Goal: Task Accomplishment & Management: Use online tool/utility

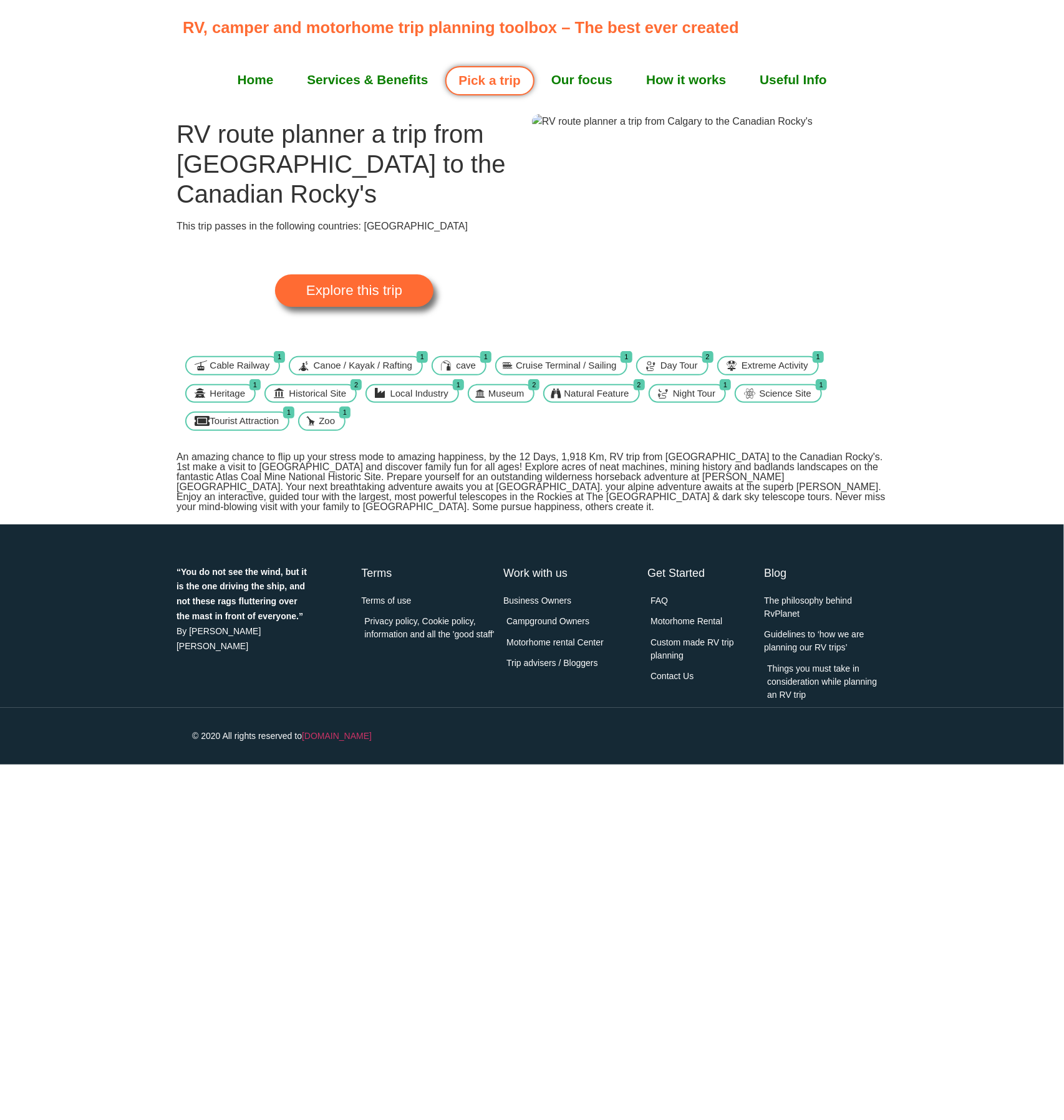
click at [348, 292] on span "Explore this trip" at bounding box center [354, 291] width 96 height 14
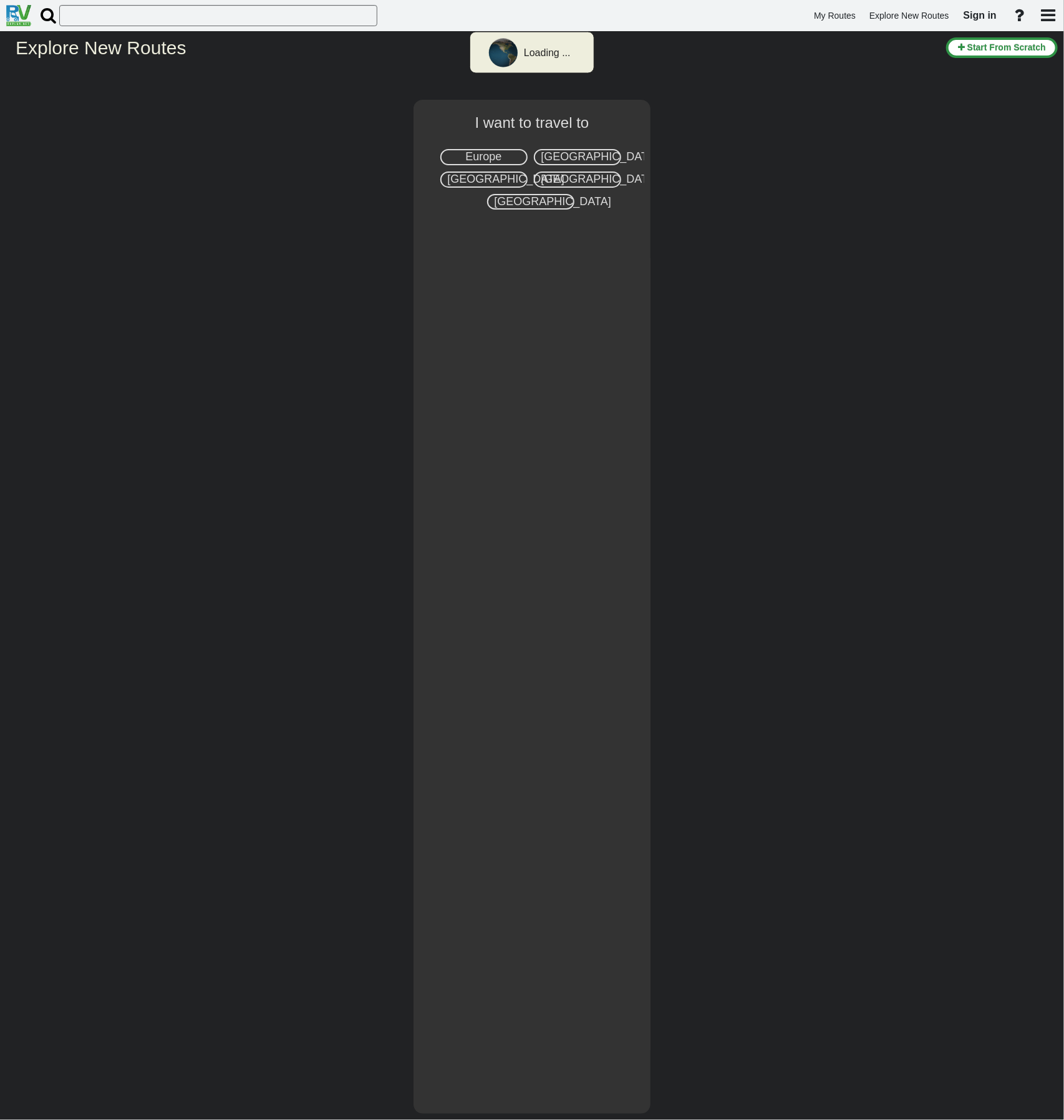
select select "number:8"
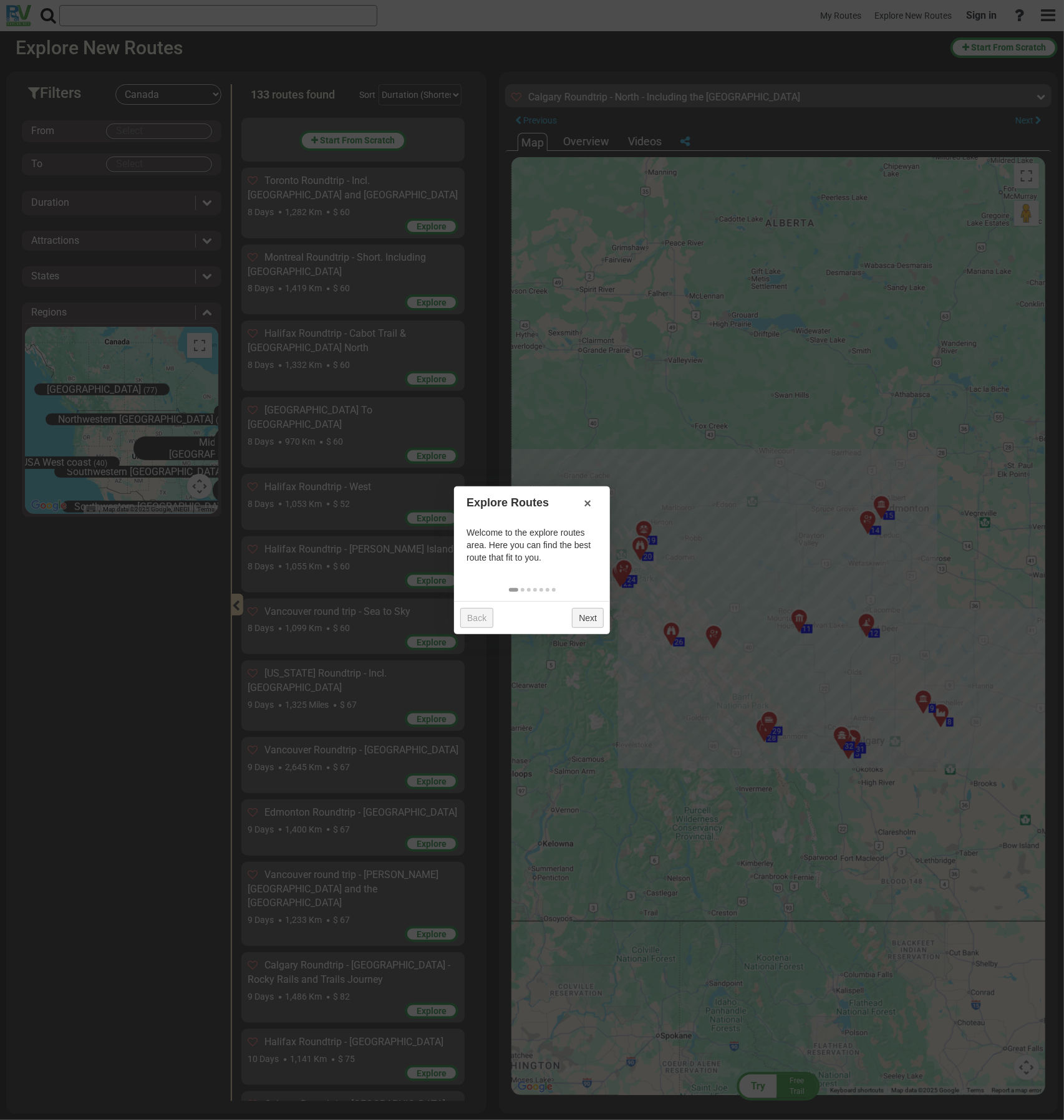
scroll to position [1434, 0]
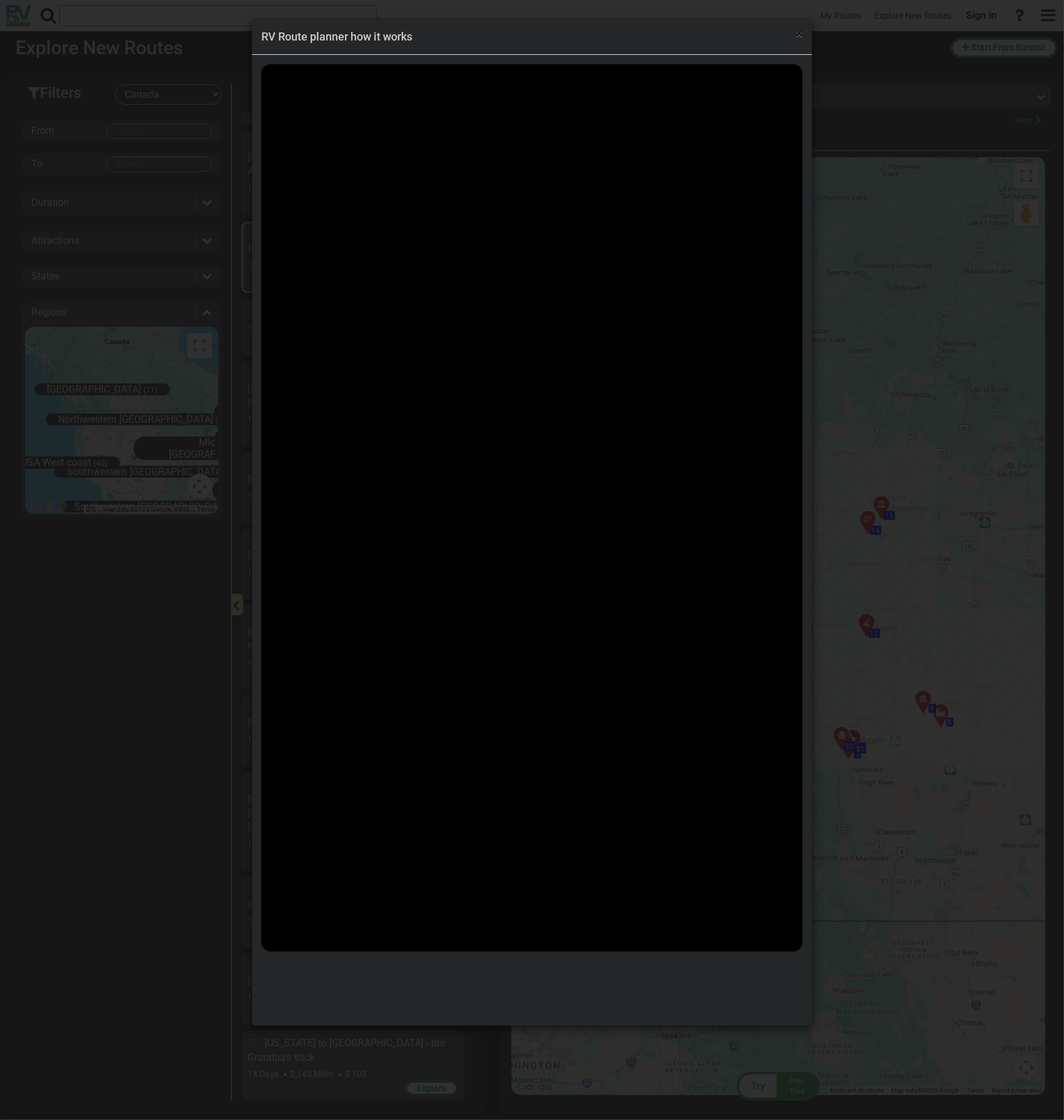
click at [796, 35] on span "×" at bounding box center [799, 33] width 7 height 15
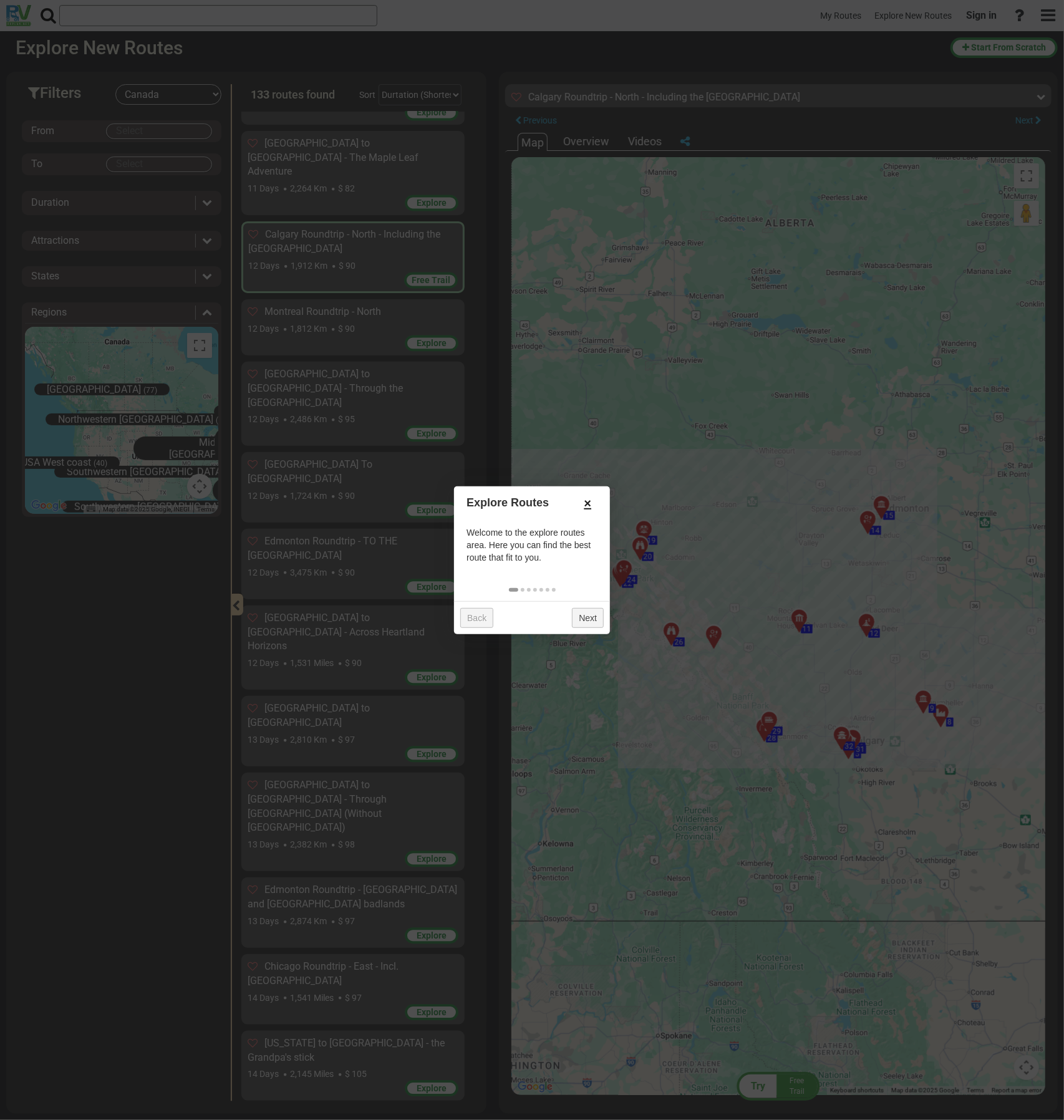
click at [586, 507] on link "×" at bounding box center [588, 503] width 20 height 21
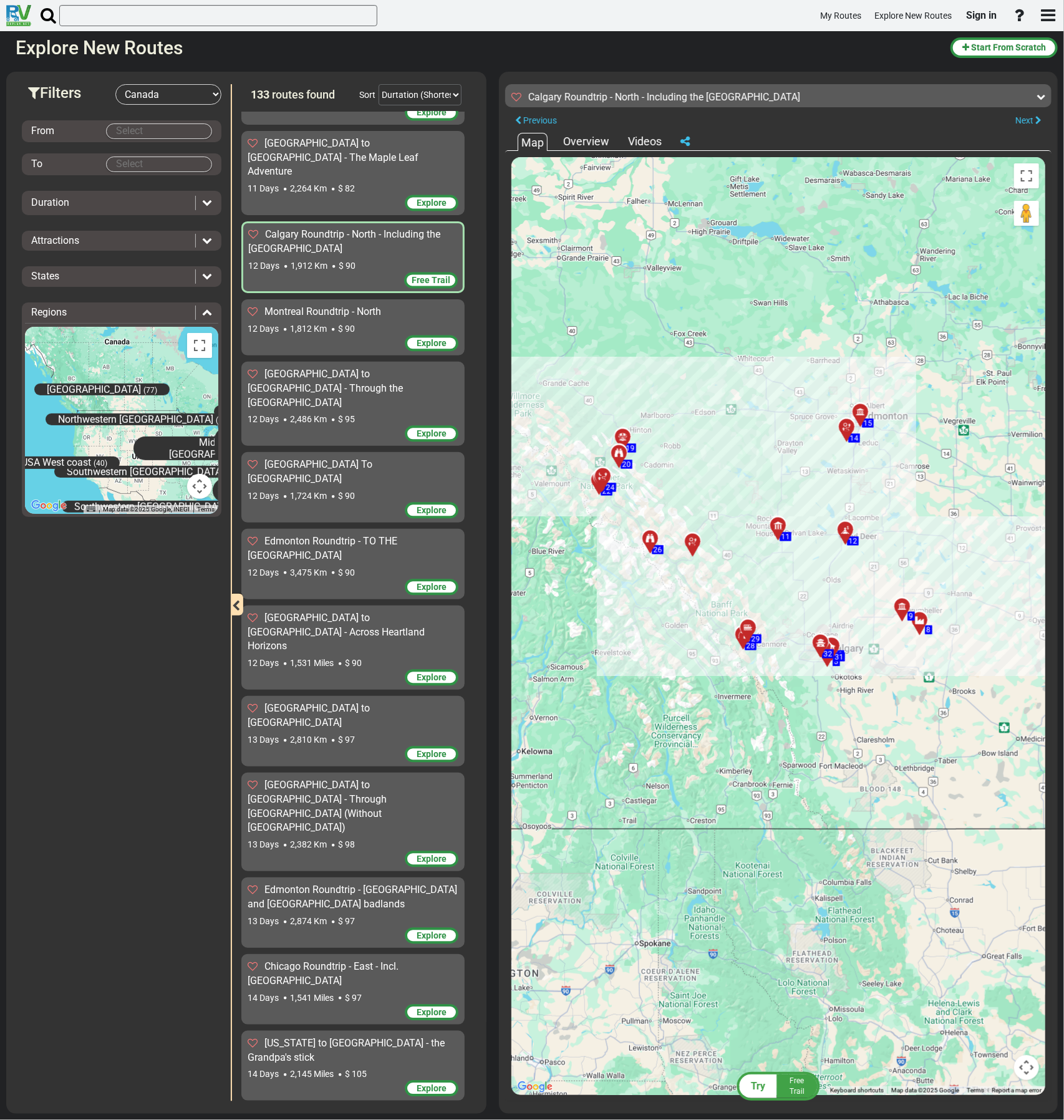
drag, startPoint x: 818, startPoint y: 916, endPoint x: 796, endPoint y: 822, distance: 96.5
click at [796, 822] on div "To activate drag with keyboard, press Alt + Enter. Once in keyboard drag state,…" at bounding box center [779, 626] width 534 height 938
